Goal: Navigation & Orientation: Find specific page/section

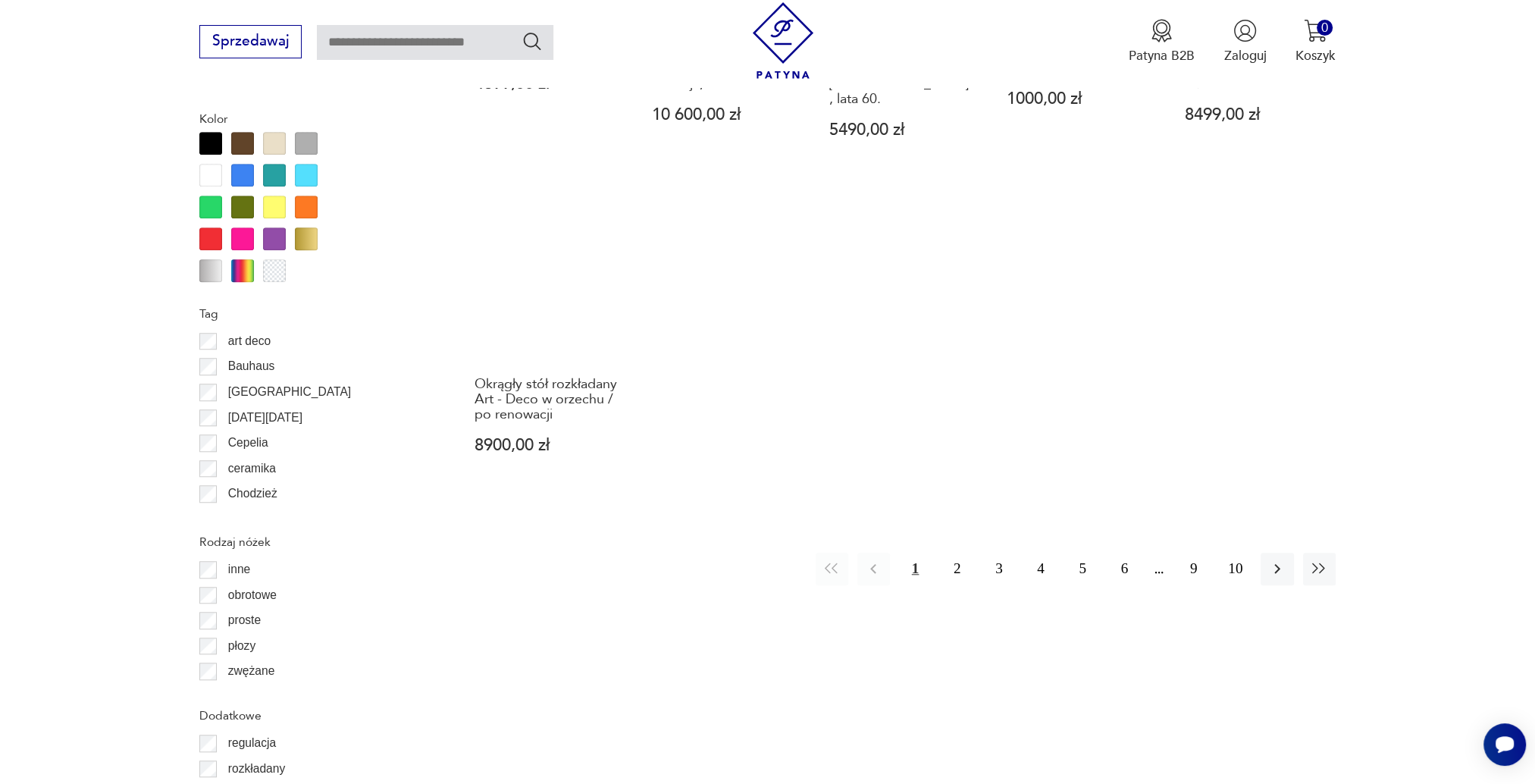
scroll to position [1726, 0]
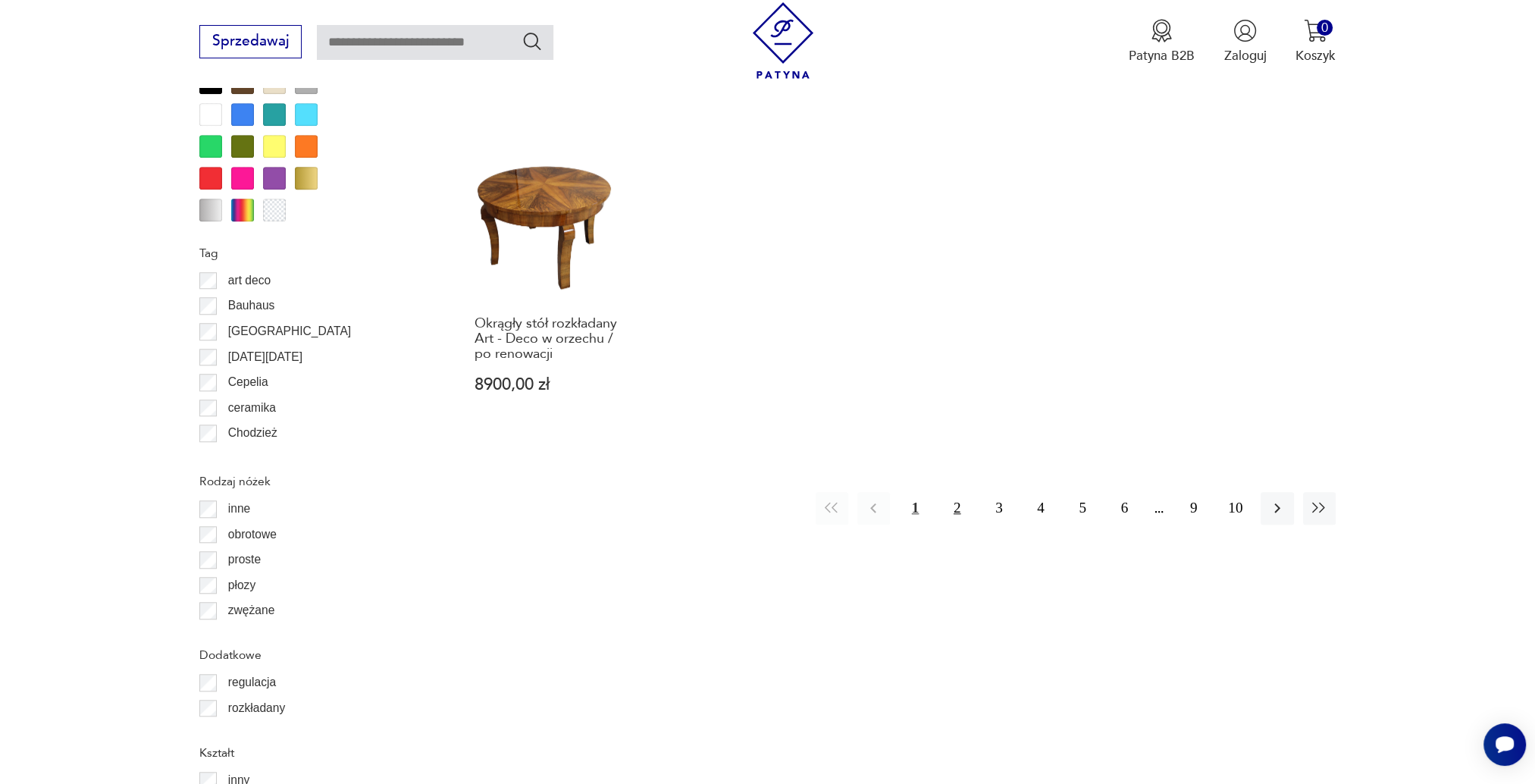
click at [959, 492] on button "2" at bounding box center [957, 507] width 32 height 32
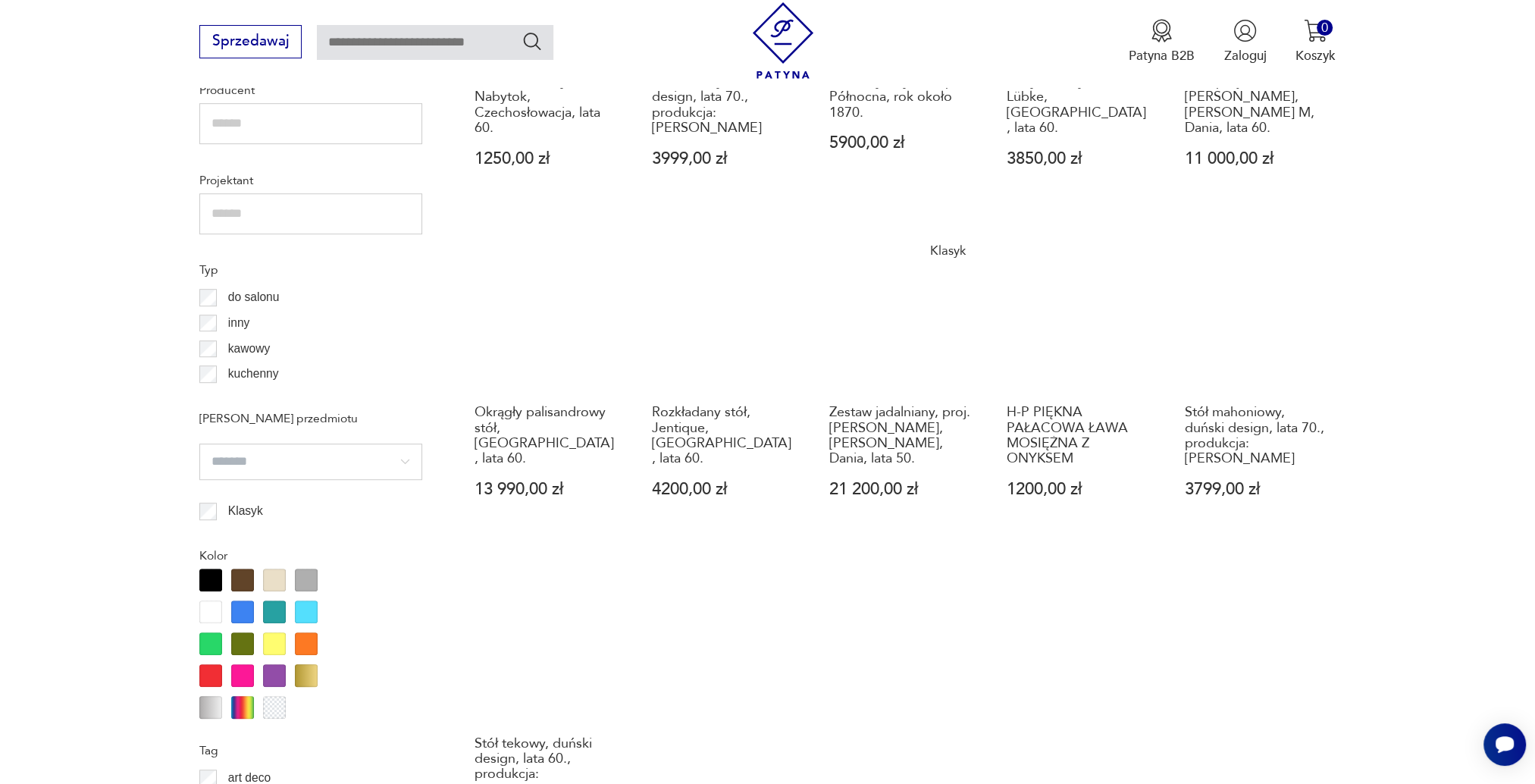
scroll to position [1422, 0]
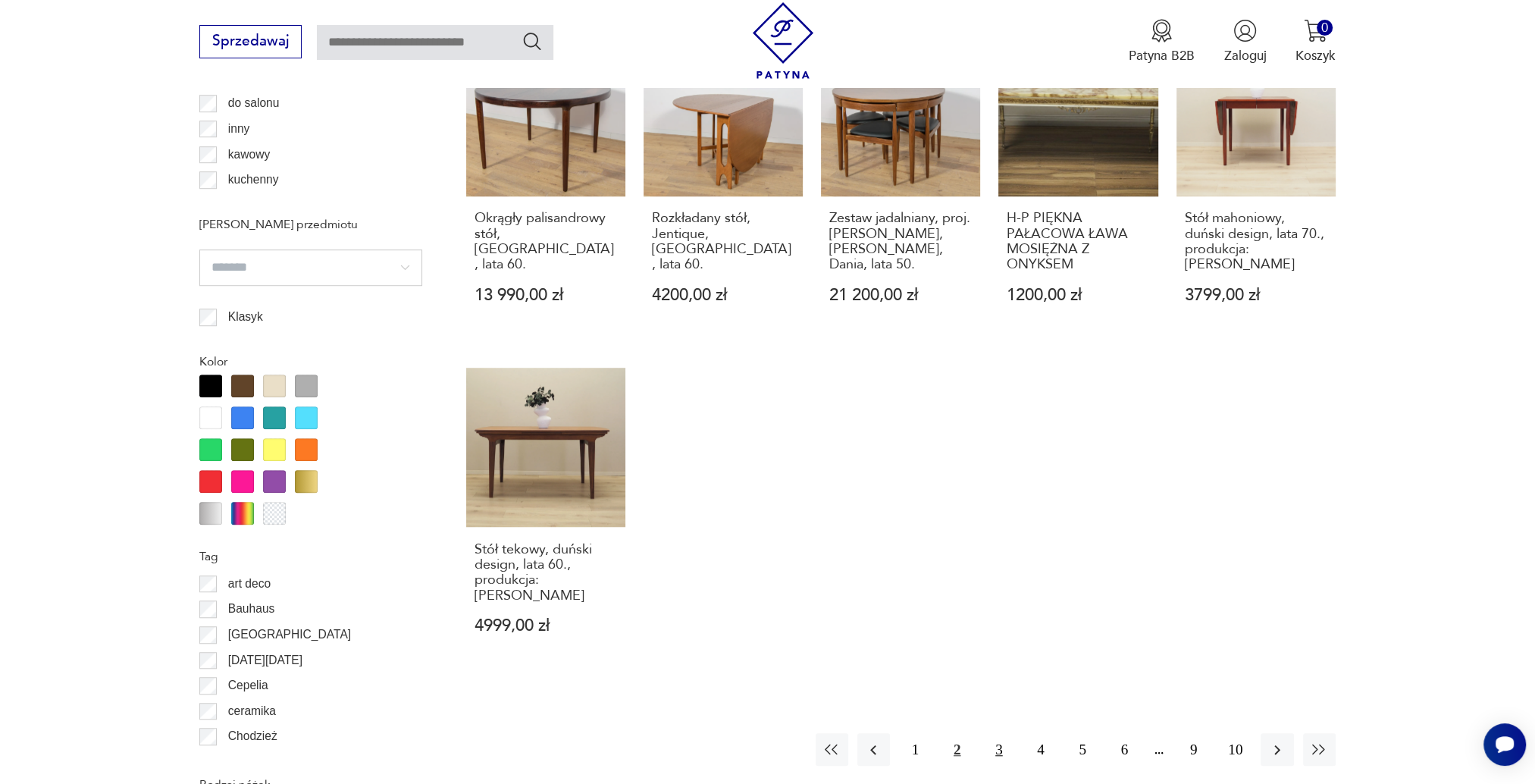
click at [995, 733] on button "3" at bounding box center [998, 749] width 32 height 32
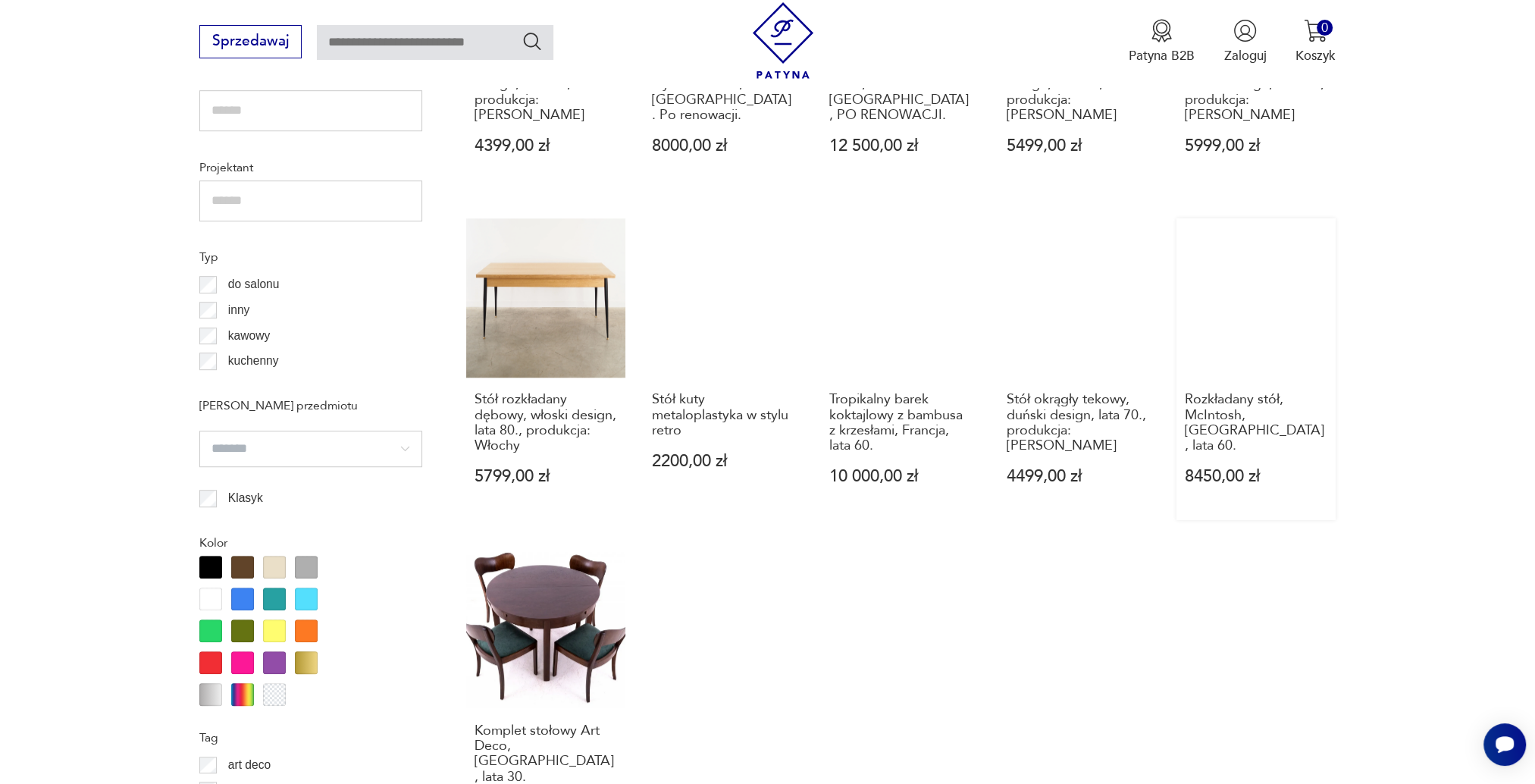
scroll to position [1422, 0]
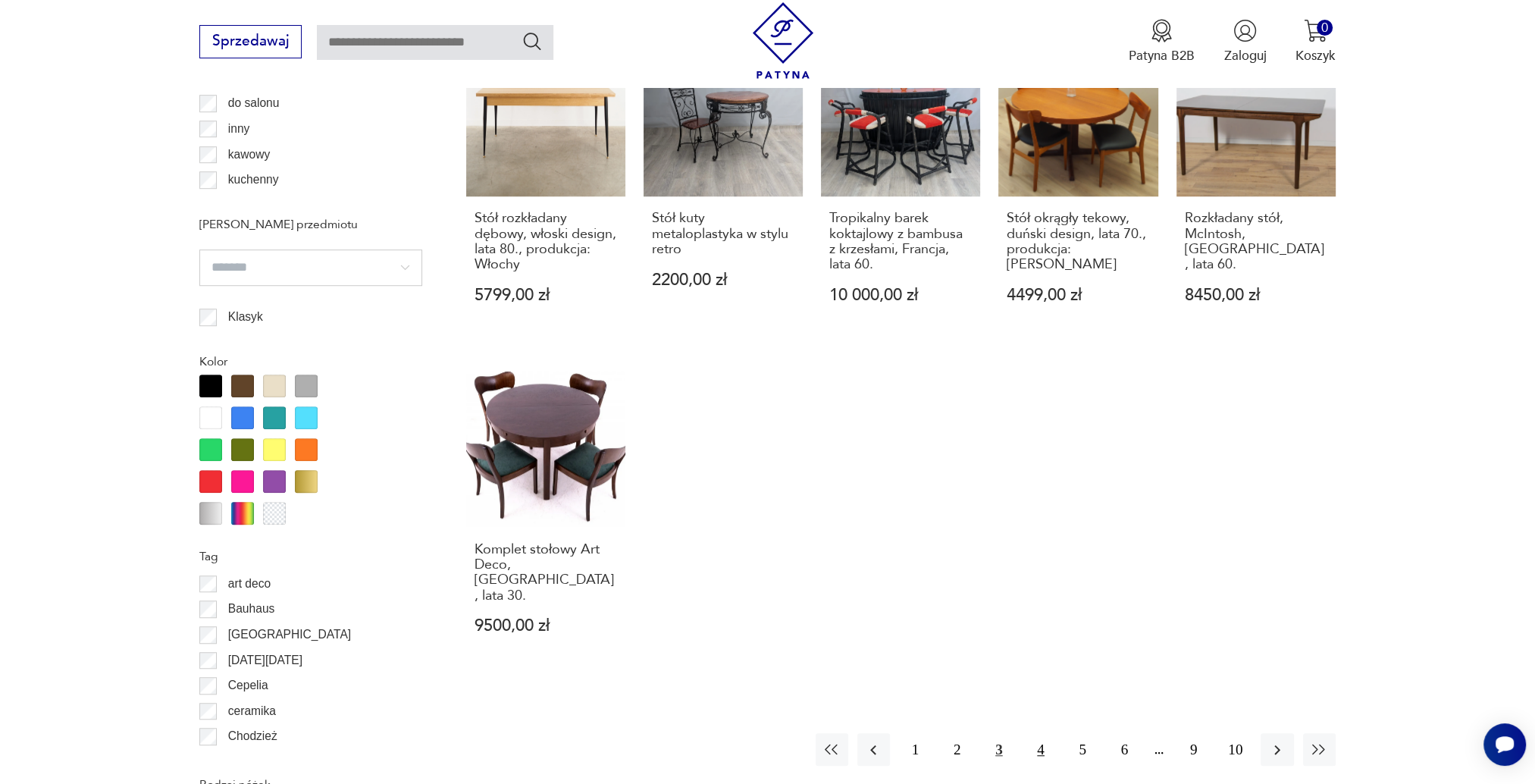
click at [1045, 733] on button "4" at bounding box center [1040, 749] width 32 height 32
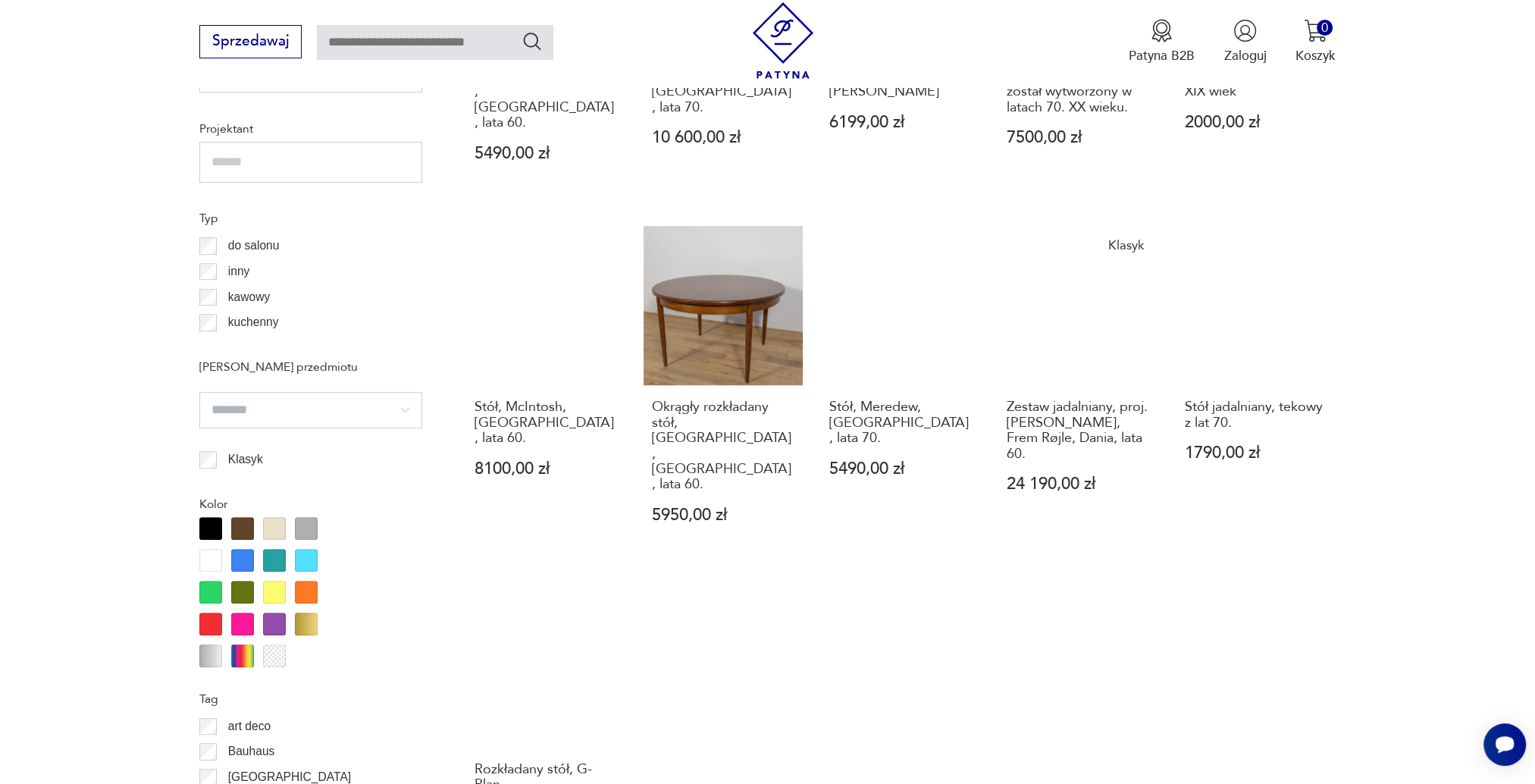
scroll to position [1422, 0]
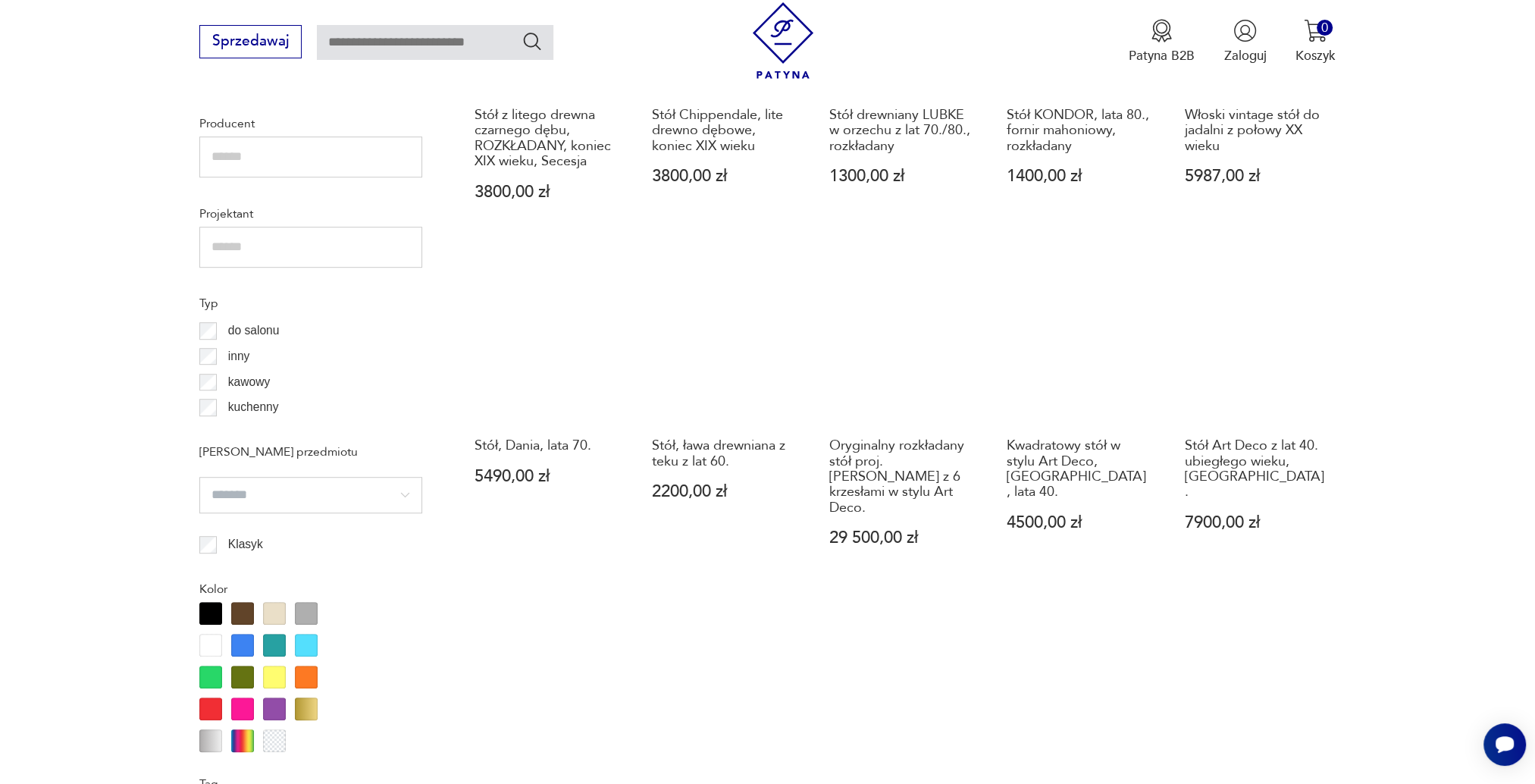
scroll to position [1498, 0]
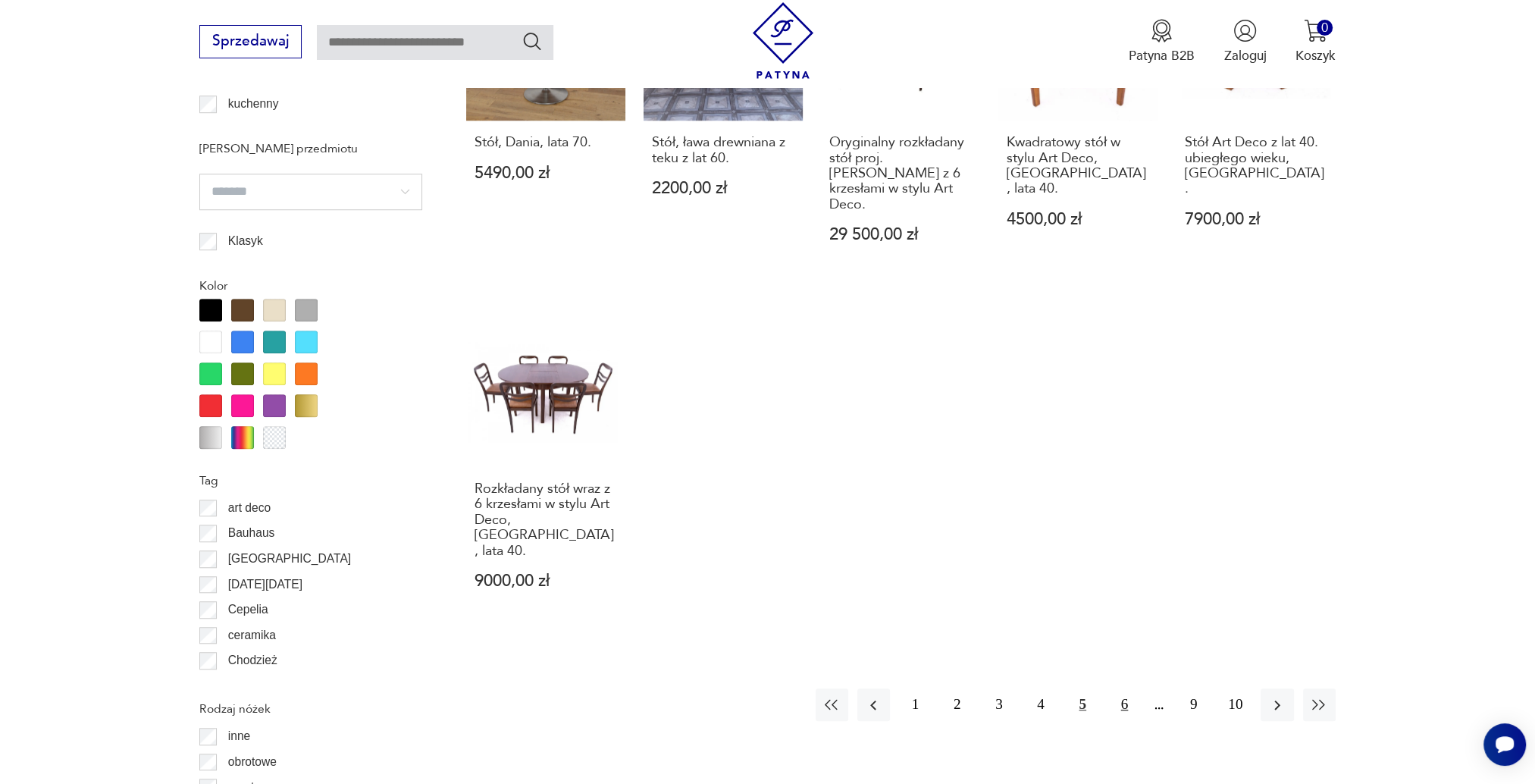
click at [1128, 689] on button "6" at bounding box center [1124, 704] width 32 height 32
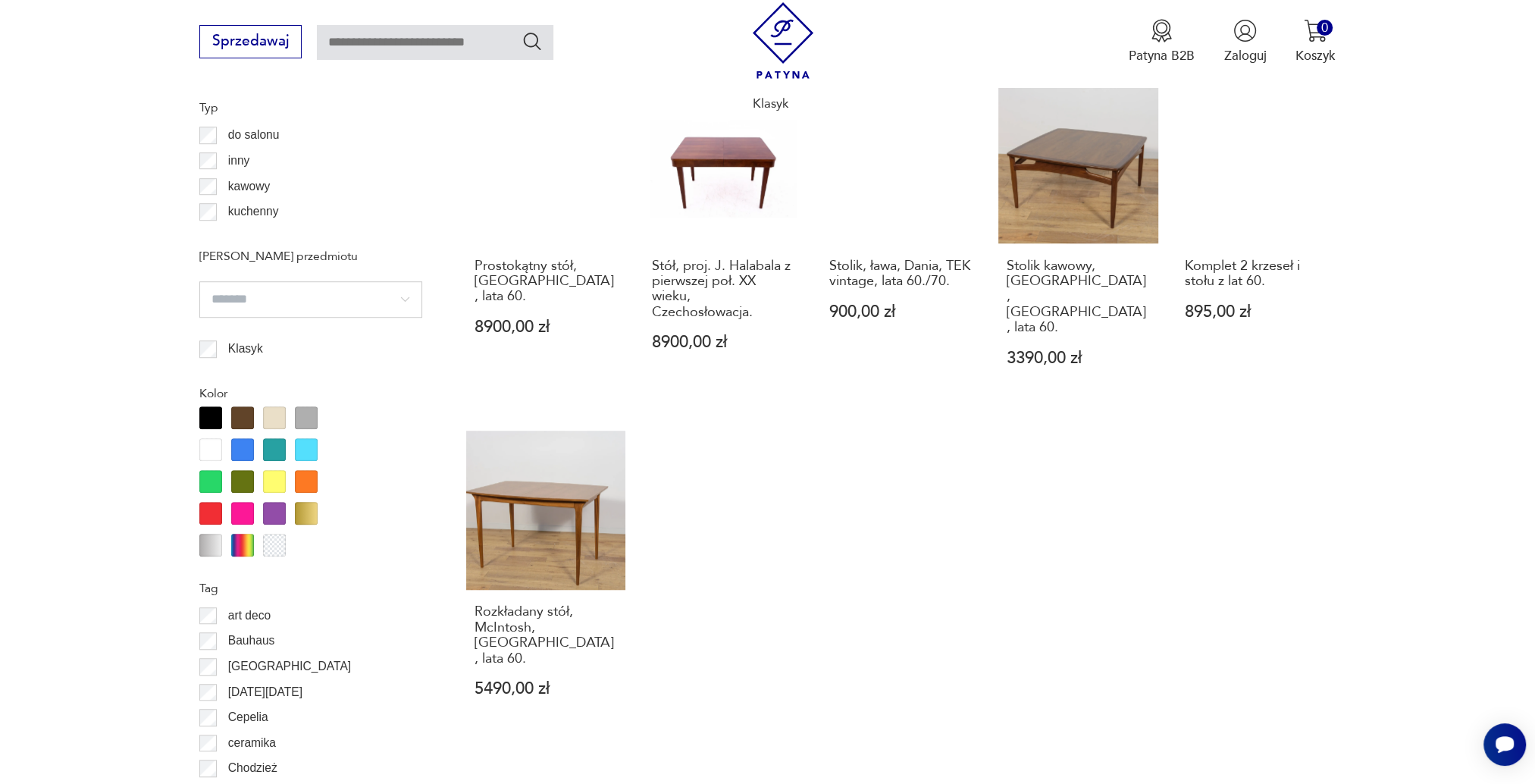
scroll to position [1574, 0]
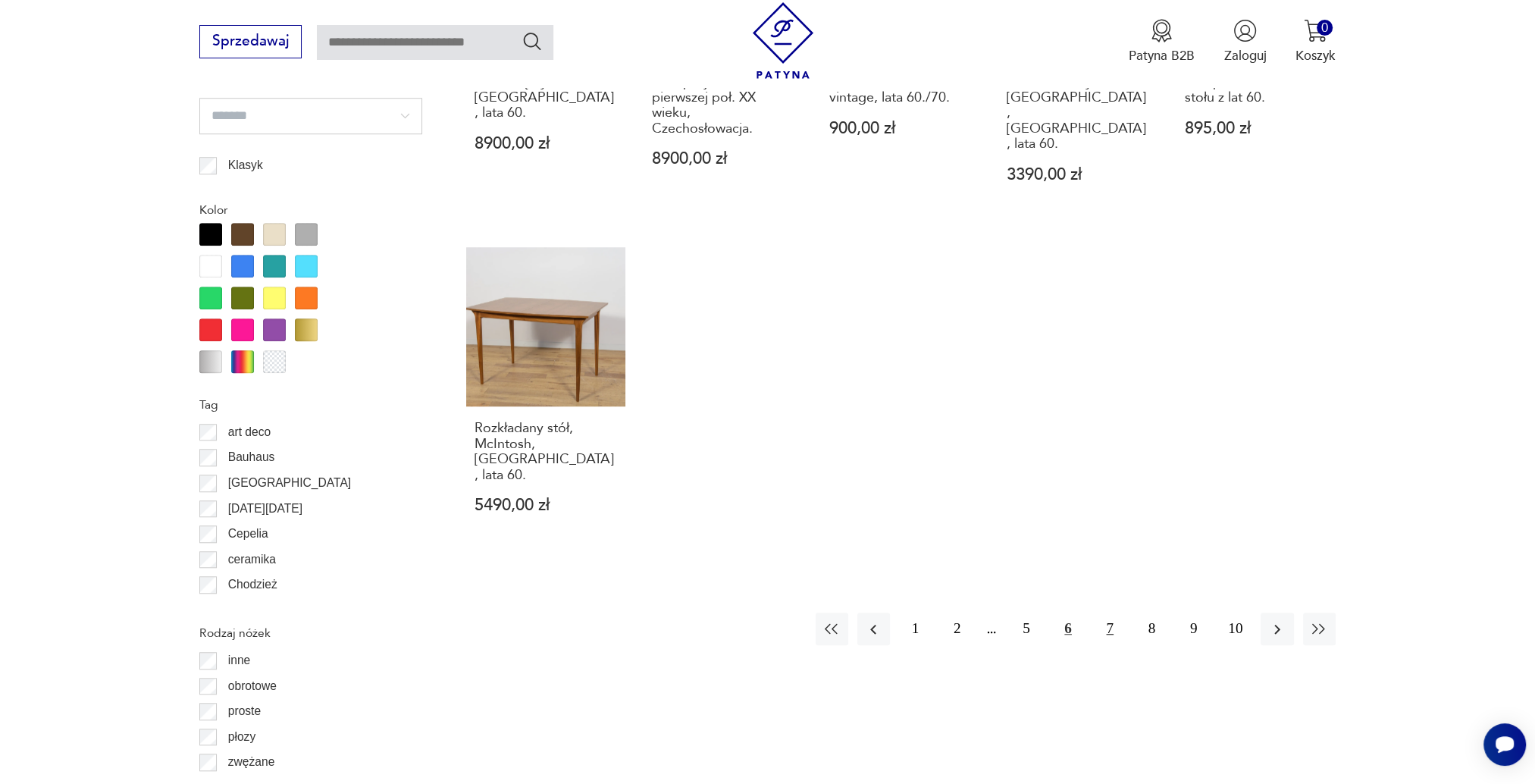
click at [1112, 612] on button "7" at bounding box center [1109, 628] width 32 height 32
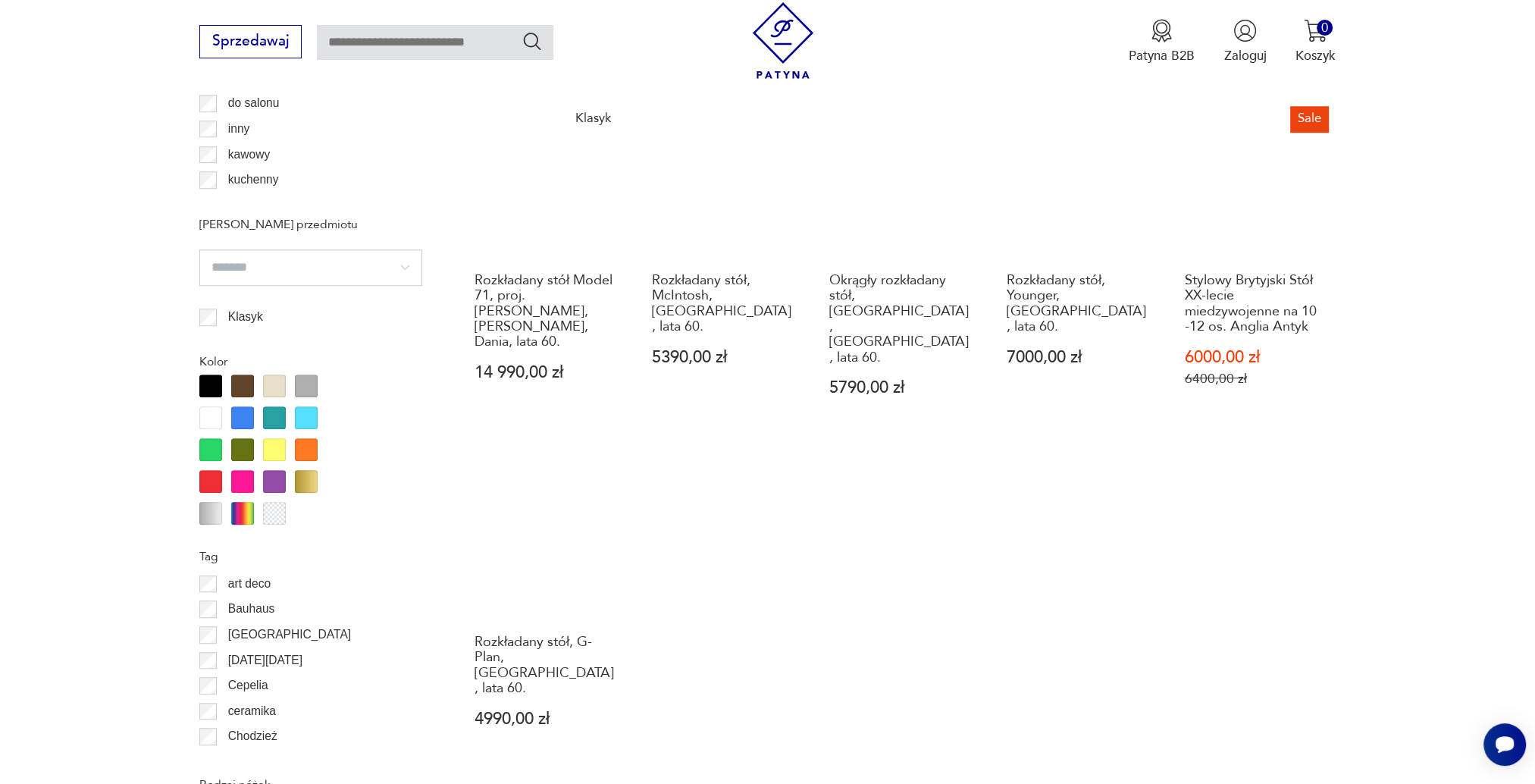
scroll to position [1498, 0]
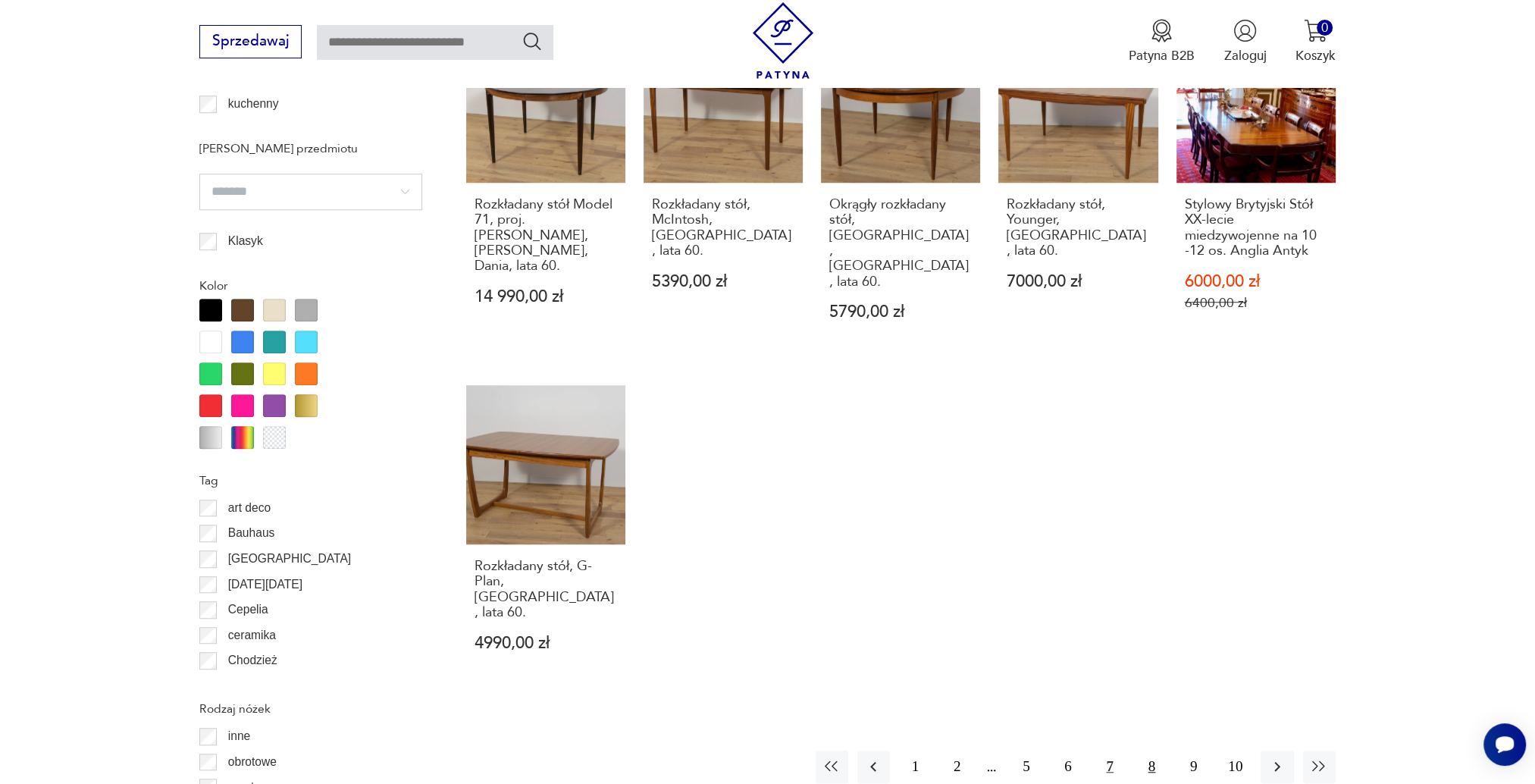
click at [1152, 750] on button "8" at bounding box center [1151, 766] width 32 height 32
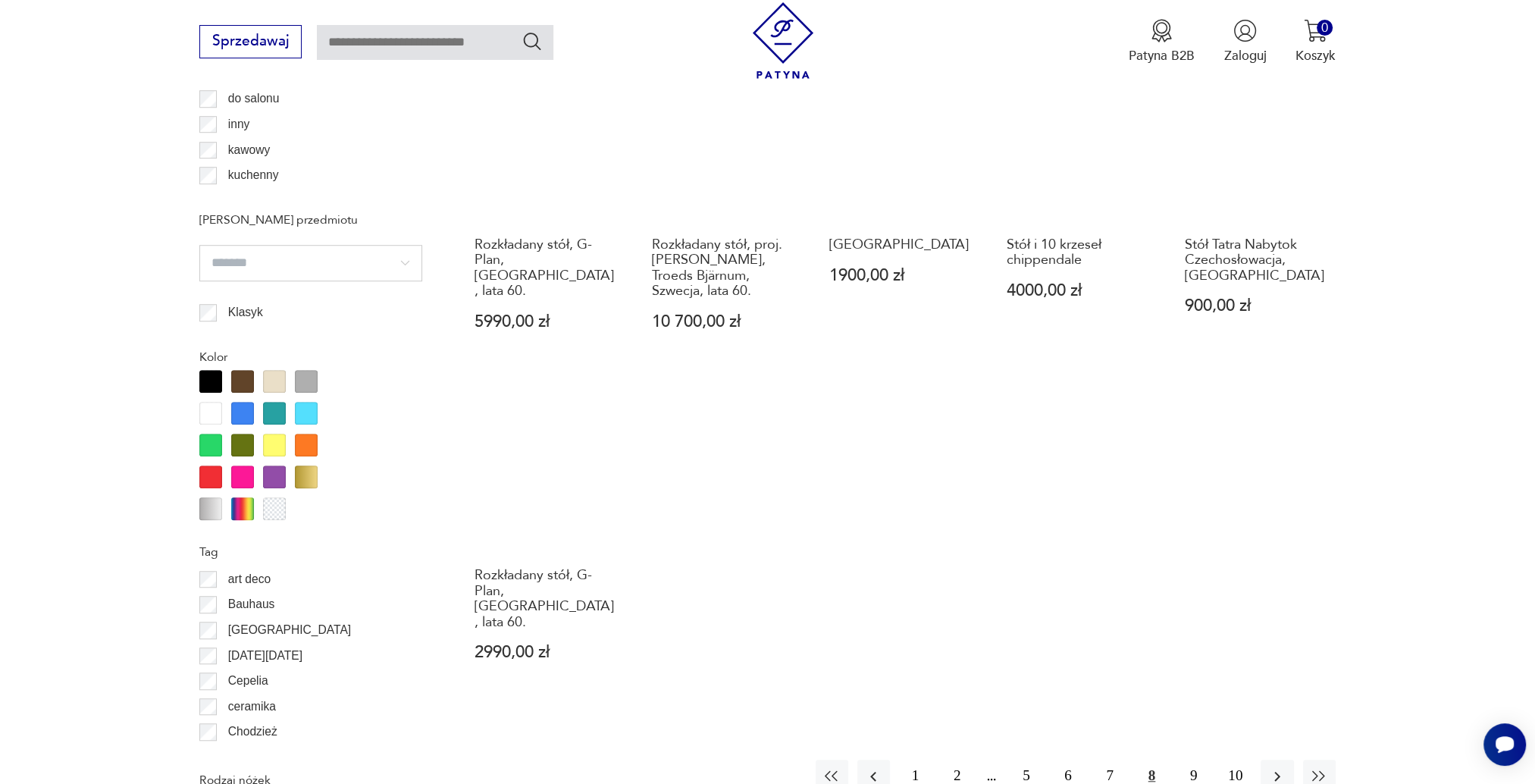
scroll to position [1574, 0]
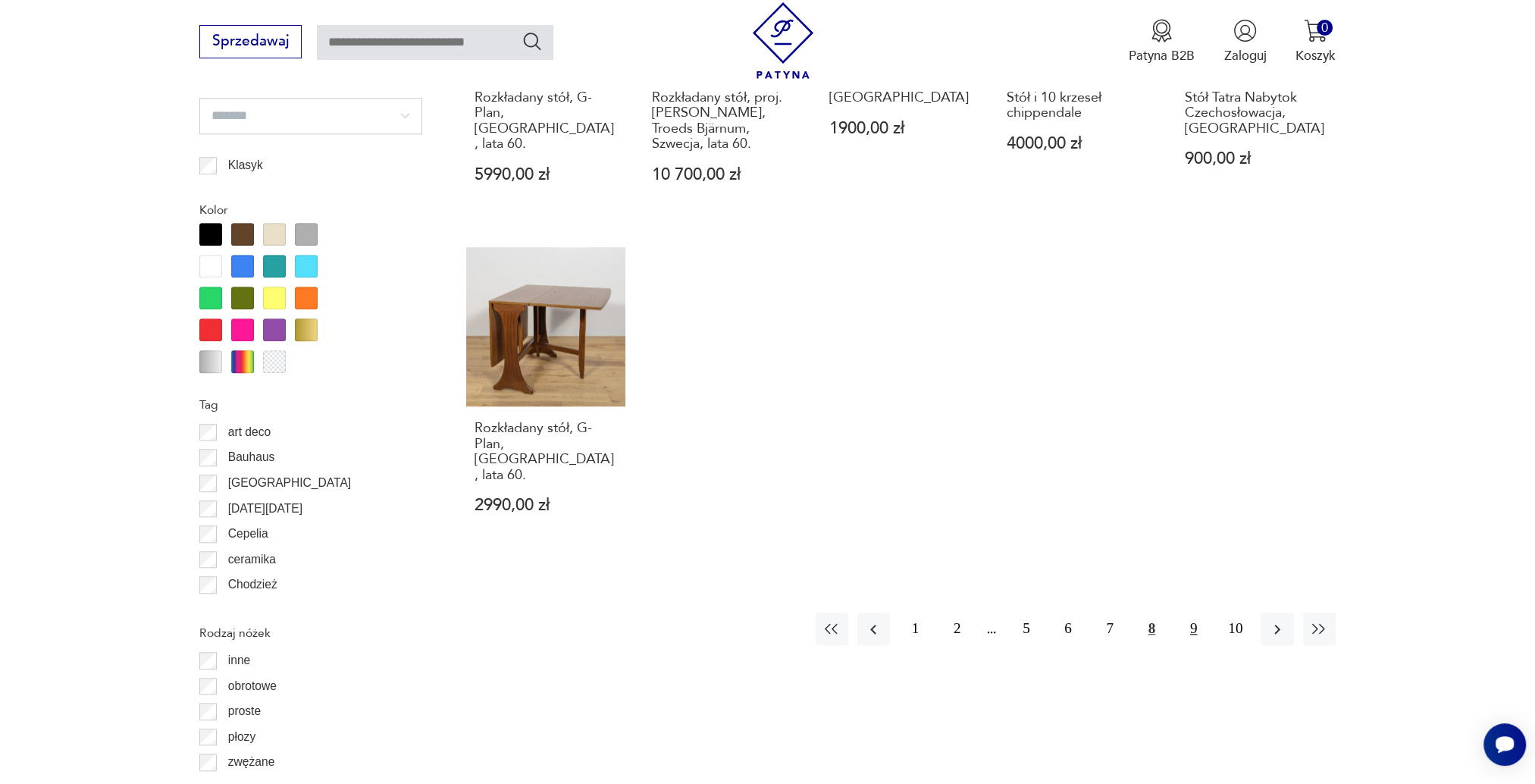
click at [1201, 612] on button "9" at bounding box center [1193, 628] width 32 height 32
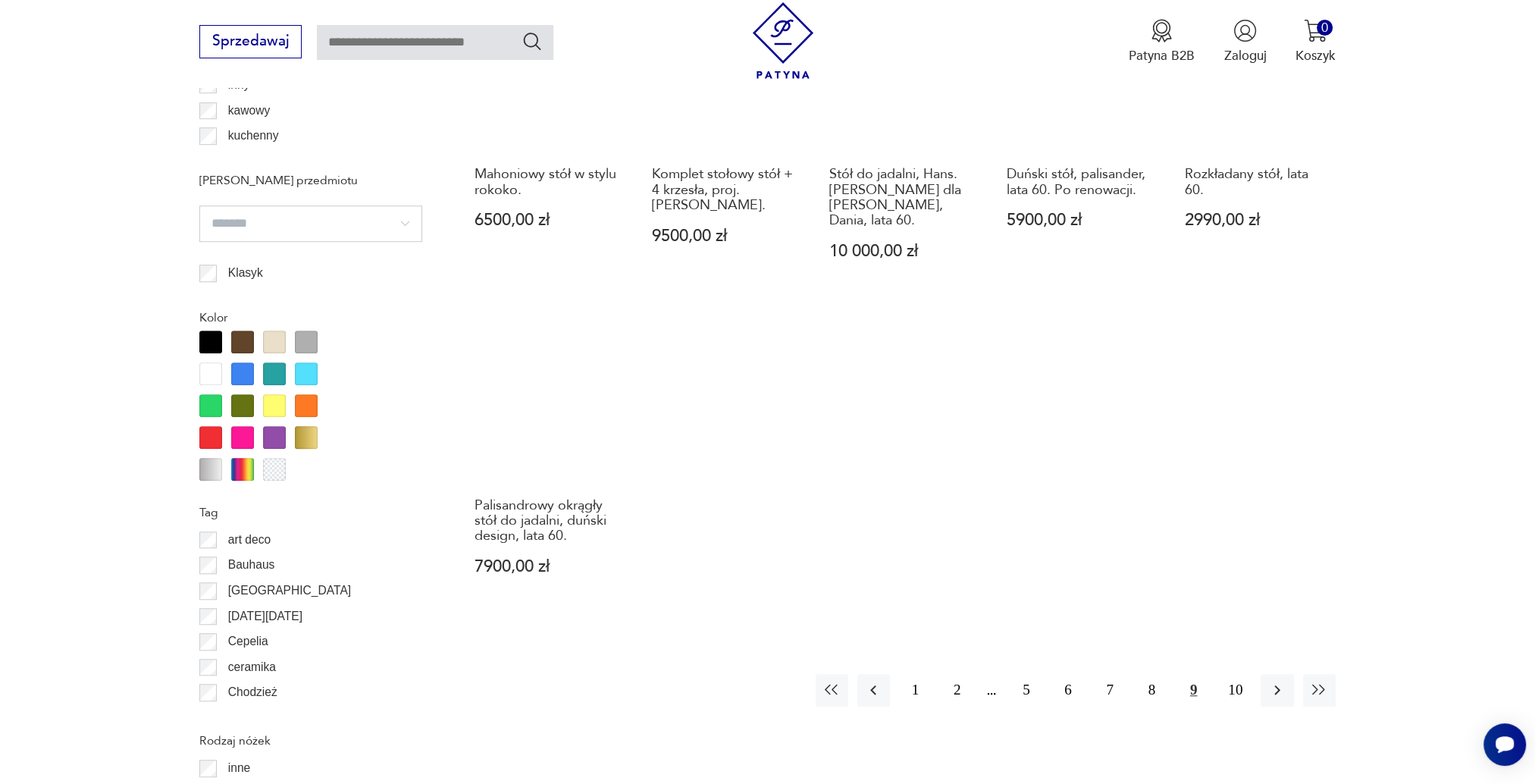
scroll to position [1574, 0]
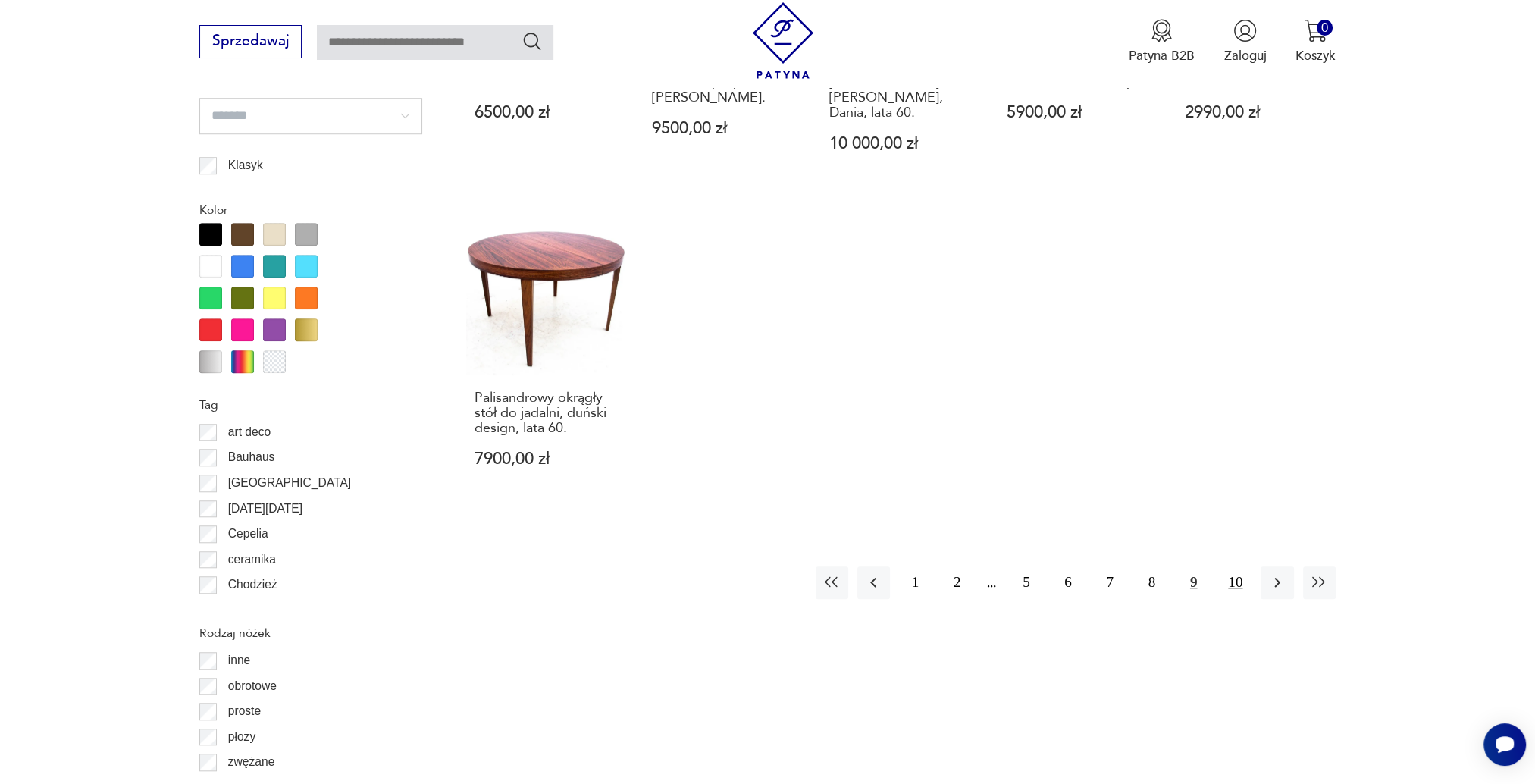
click at [1239, 569] on button "10" at bounding box center [1235, 582] width 32 height 32
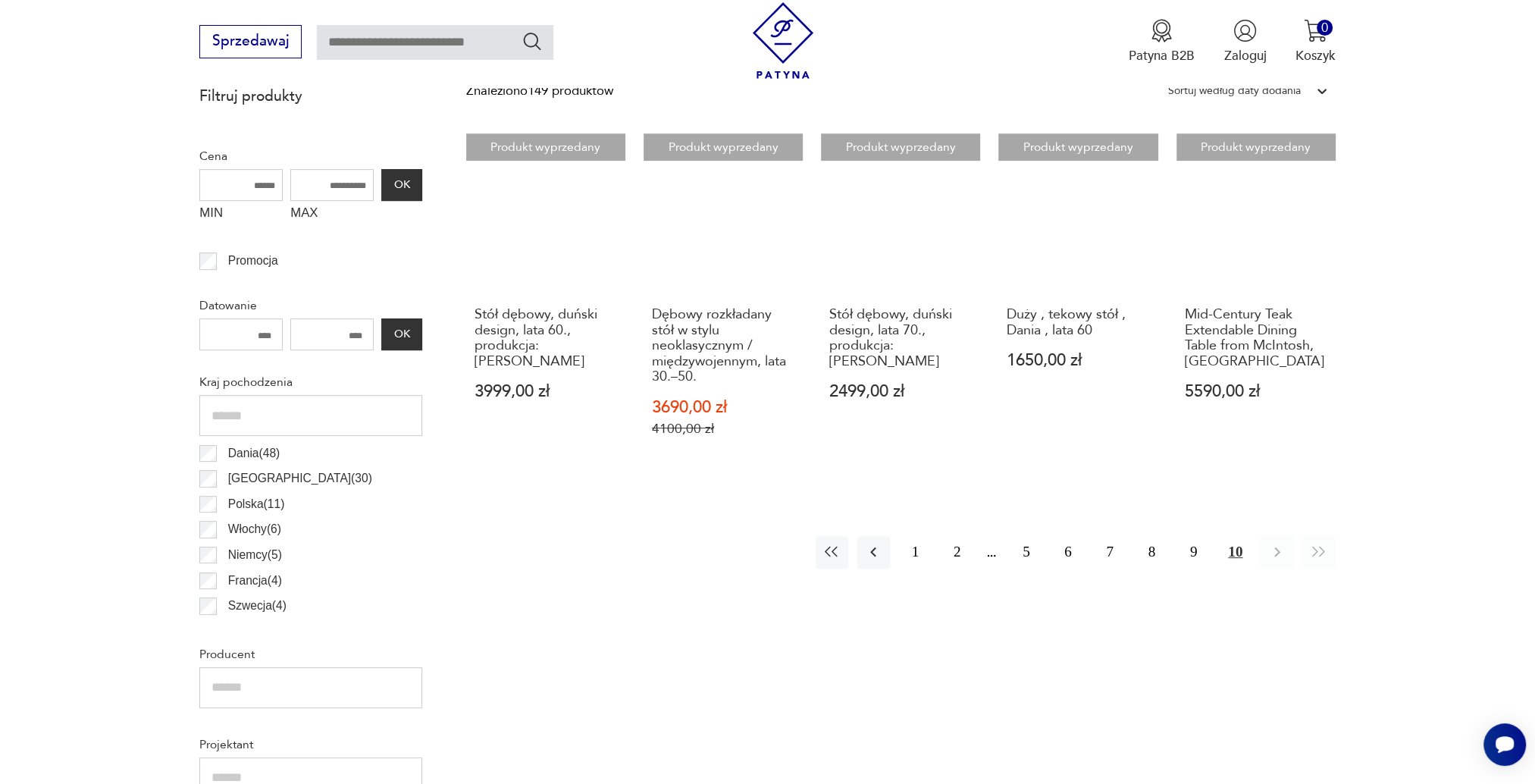
scroll to position [437, 0]
